Goal: Information Seeking & Learning: Learn about a topic

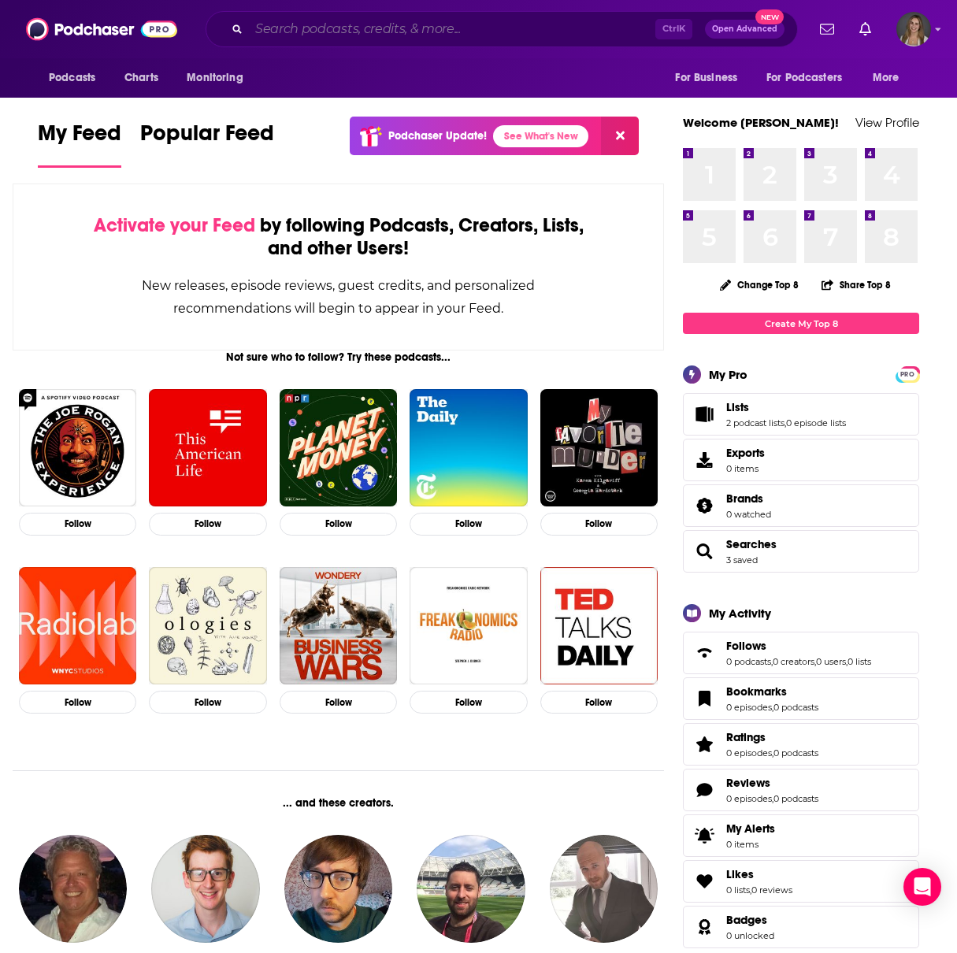
click at [287, 31] on input "Search podcasts, credits, & more..." at bounding box center [452, 29] width 406 height 25
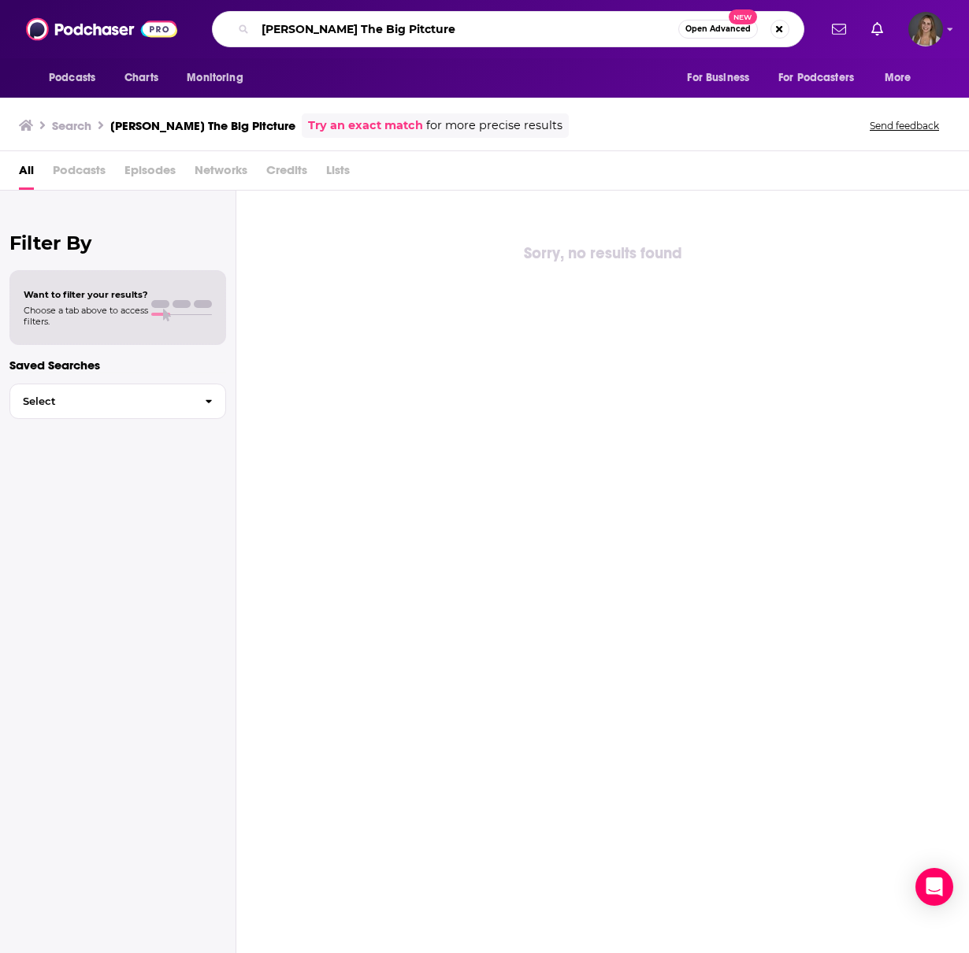
drag, startPoint x: 315, startPoint y: 28, endPoint x: 267, endPoint y: 28, distance: 48.0
click at [267, 28] on input "[PERSON_NAME] The Big Pitcture" at bounding box center [466, 29] width 423 height 25
type input "The Big Pitcture"
drag, startPoint x: 373, startPoint y: 30, endPoint x: 215, endPoint y: 28, distance: 158.3
click at [215, 28] on div "The Big Pitcture Open Advanced New" at bounding box center [508, 29] width 592 height 36
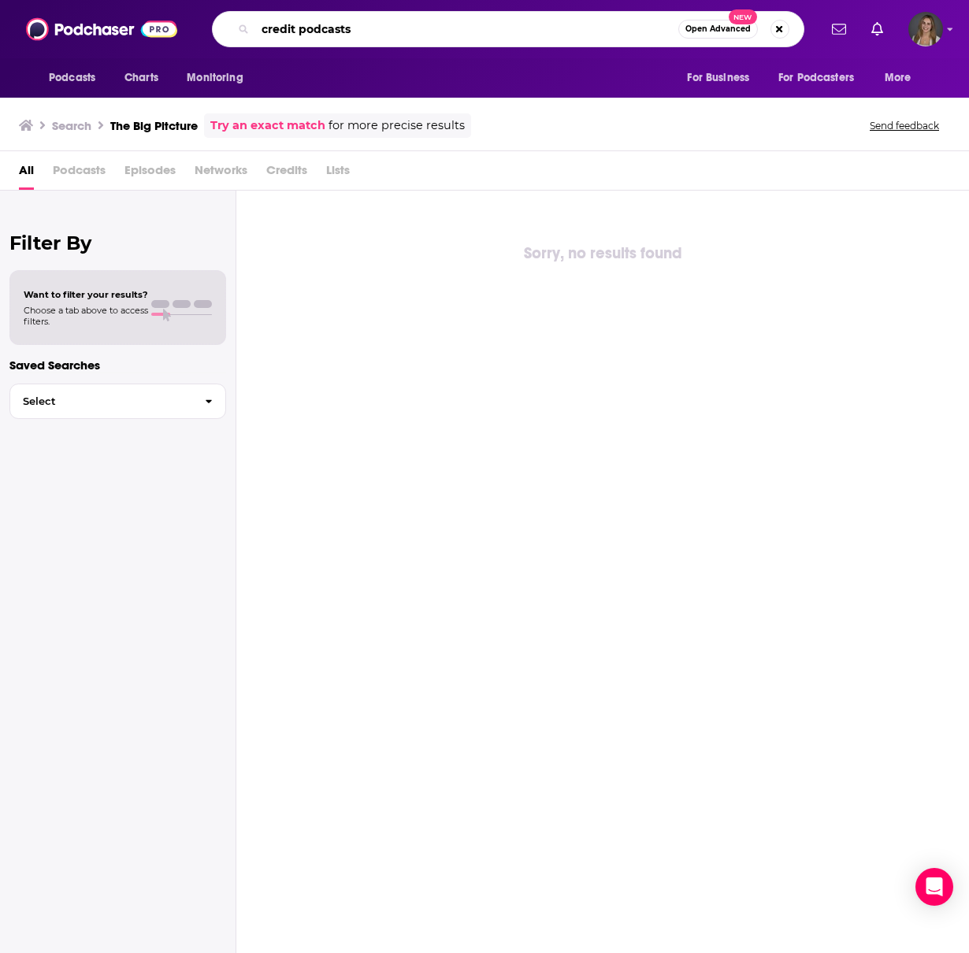
type input "credit podcasts"
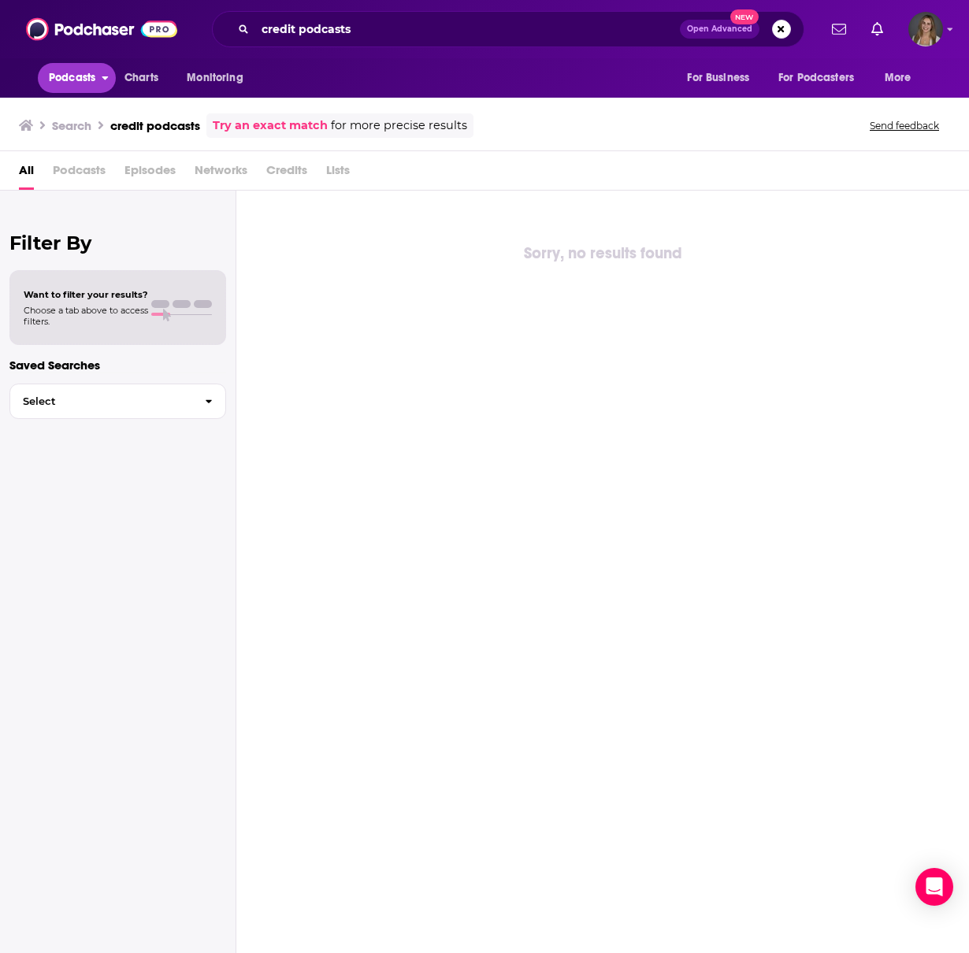
click at [86, 76] on span "Podcasts" at bounding box center [72, 78] width 46 height 22
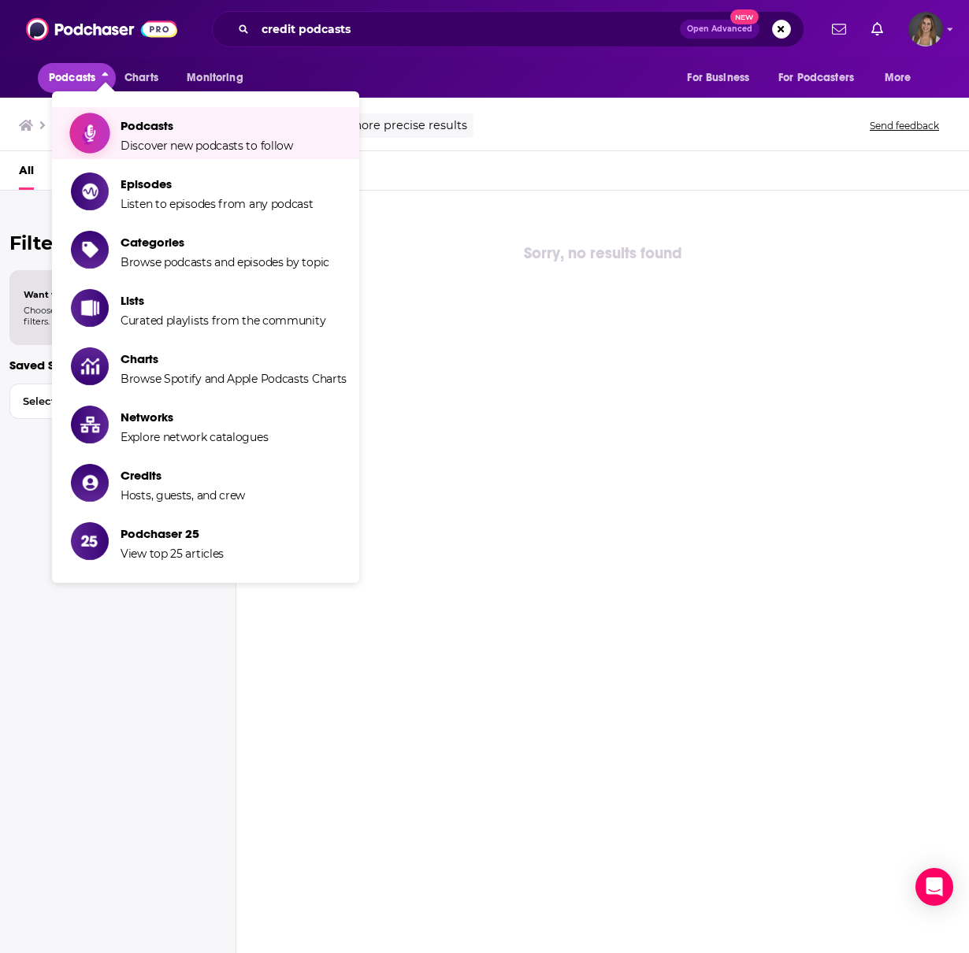
click at [180, 127] on span "Podcasts" at bounding box center [206, 125] width 172 height 15
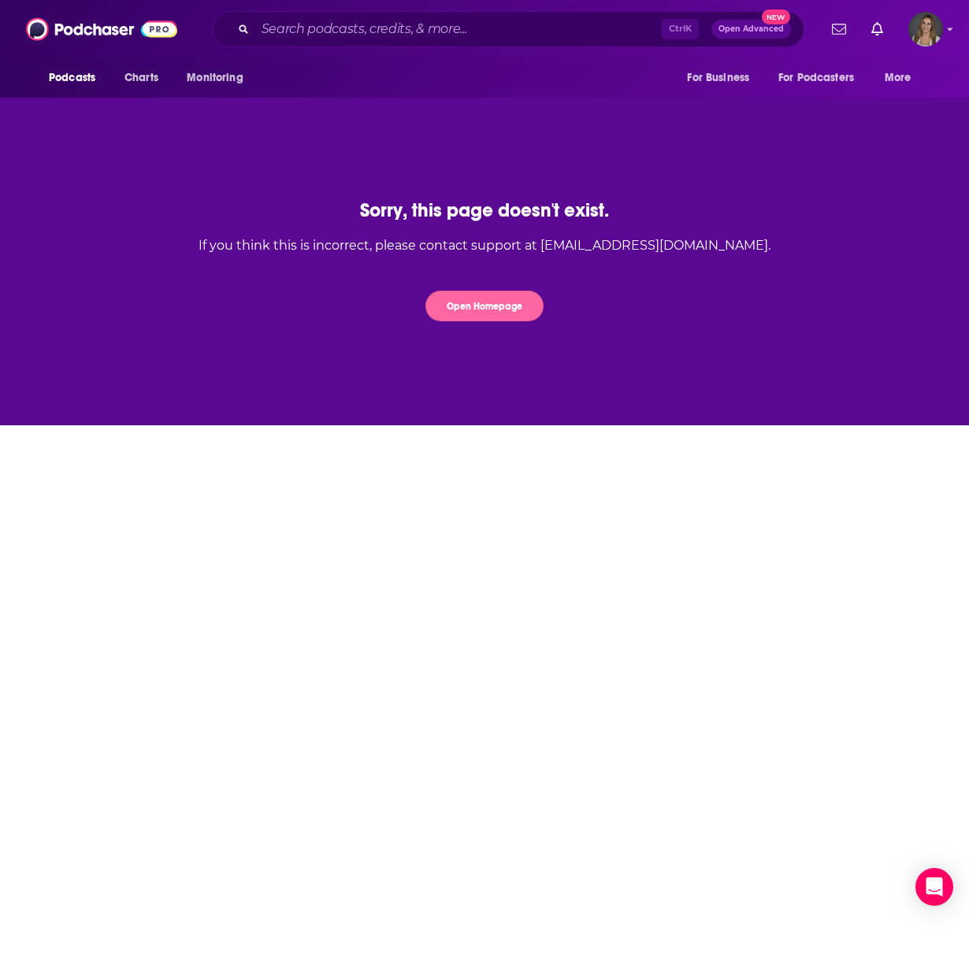
click at [506, 305] on button "Open Homepage" at bounding box center [484, 306] width 118 height 31
